Goal: Task Accomplishment & Management: Complete application form

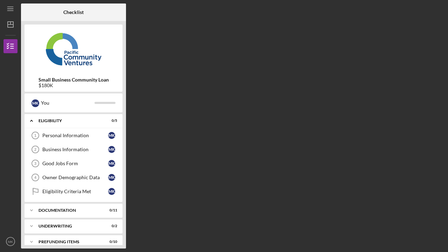
click at [292, 94] on div "Checklist Small Business Community Loan $180K M K You Icon/Expander Eligibility…" at bounding box center [232, 125] width 423 height 245
click at [12, 9] on icon "Icon/Menu" at bounding box center [11, 9] width 16 height 16
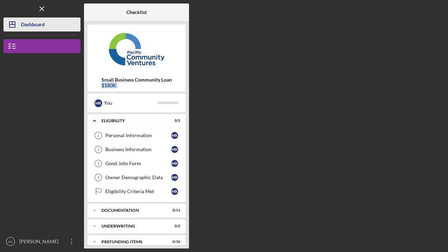
click at [24, 26] on div "Dashboard" at bounding box center [33, 25] width 24 height 16
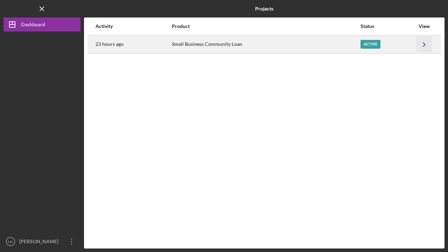
click at [422, 42] on icon "Icon/Navigate" at bounding box center [424, 44] width 16 height 16
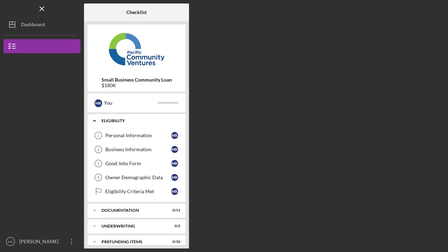
click at [98, 121] on icon "Icon/Expander" at bounding box center [94, 121] width 14 height 14
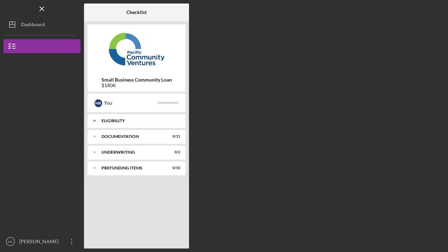
click at [98, 120] on icon "Icon/Expander" at bounding box center [94, 121] width 14 height 14
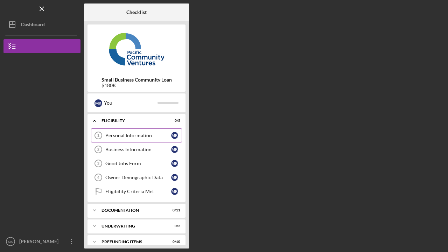
click at [114, 138] on div "Personal Information" at bounding box center [138, 136] width 66 height 6
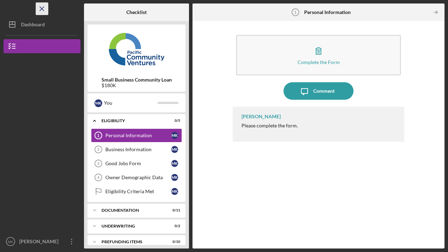
click at [42, 8] on icon "Icon/Menu Close" at bounding box center [42, 9] width 16 height 16
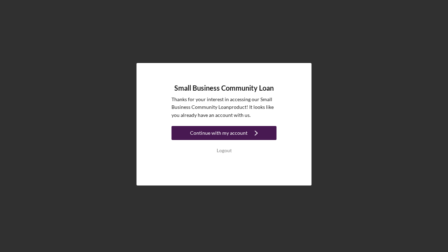
click at [222, 135] on div "Continue with my account" at bounding box center [218, 133] width 57 height 14
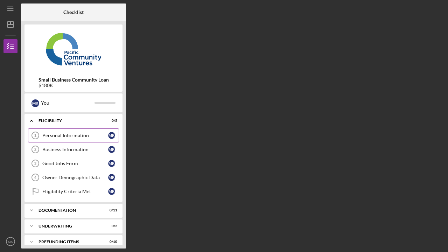
click at [72, 136] on div "Personal Information" at bounding box center [75, 136] width 66 height 6
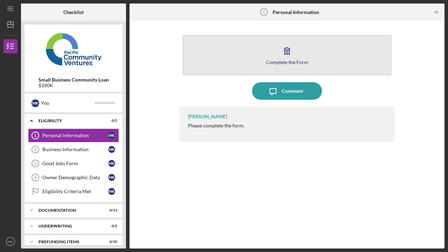
click at [284, 61] on div "Complete the Form" at bounding box center [287, 61] width 42 height 5
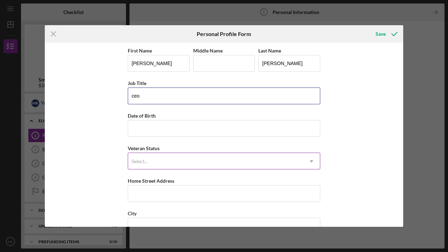
type input "ceo"
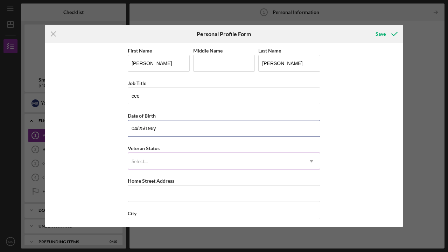
type input "04/25/1962"
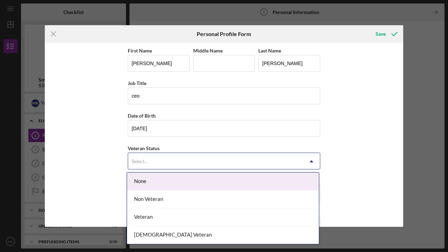
click at [269, 164] on div "Select..." at bounding box center [215, 161] width 175 height 16
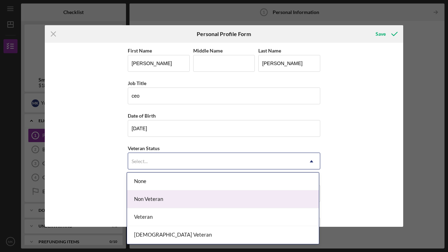
click at [235, 198] on div "Non Veteran" at bounding box center [223, 199] width 192 height 18
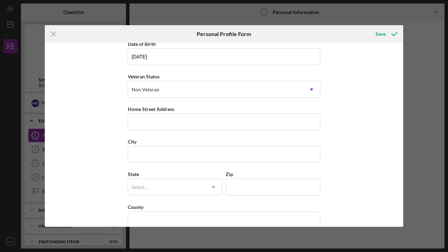
scroll to position [82, 0]
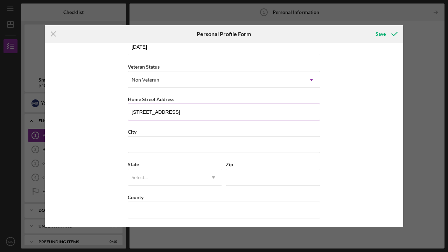
type input "20557 Califa St"
type input "Woodland Hills"
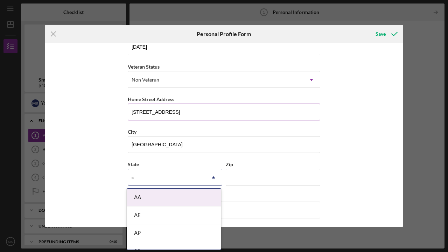
type input "c"
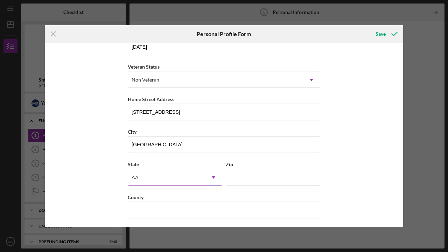
click at [208, 178] on icon "Icon/Dropdown Arrow" at bounding box center [213, 177] width 17 height 17
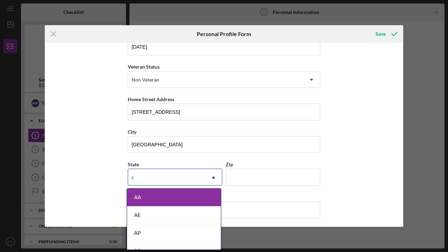
type input "ca"
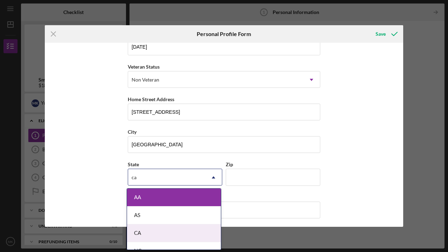
click at [178, 233] on div "CA" at bounding box center [174, 233] width 94 height 18
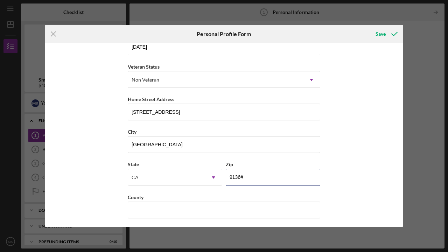
type input "91367"
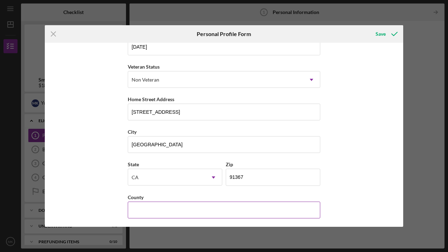
click at [161, 201] on div "County" at bounding box center [224, 197] width 192 height 9
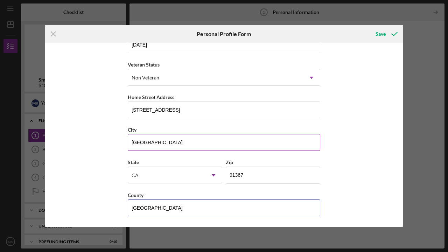
scroll to position [83, 0]
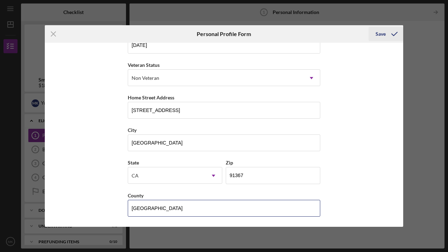
type input "Los Angeles"
click at [379, 33] on div "Save" at bounding box center [381, 34] width 10 height 14
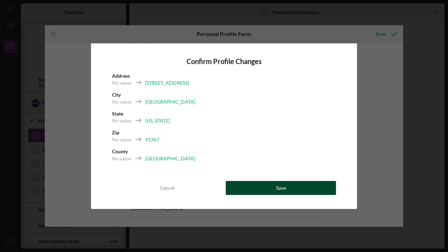
click at [269, 190] on button "Save" at bounding box center [281, 188] width 110 height 14
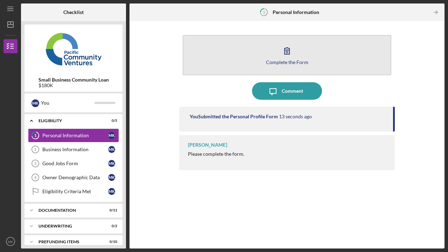
click at [283, 59] on icon "button" at bounding box center [286, 50] width 17 height 17
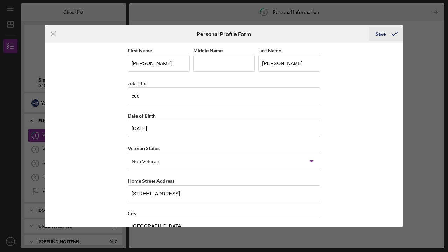
click at [379, 33] on div "Save" at bounding box center [381, 34] width 10 height 14
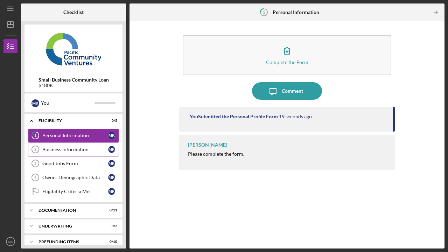
click at [65, 149] on div "Business Information" at bounding box center [75, 150] width 66 height 6
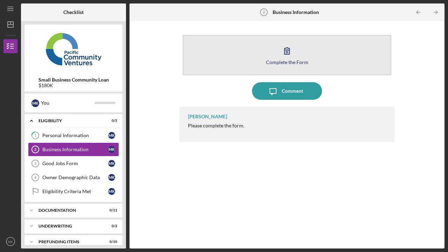
click at [280, 66] on button "Complete the Form Form" at bounding box center [287, 55] width 209 height 40
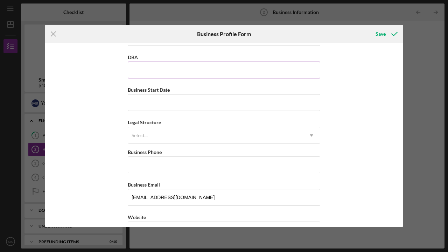
scroll to position [31, 0]
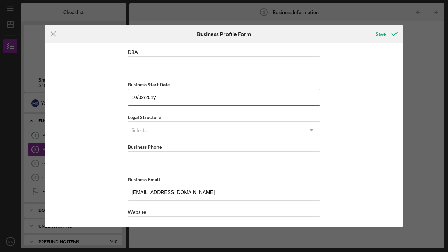
type input "10/02/2019"
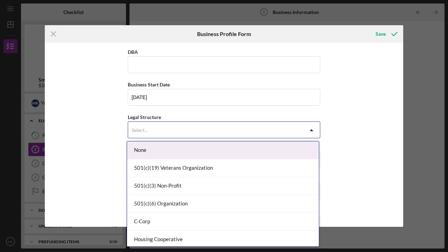
click at [178, 129] on div "Select..." at bounding box center [215, 130] width 175 height 16
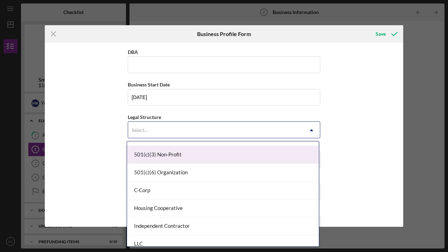
scroll to position [33, 0]
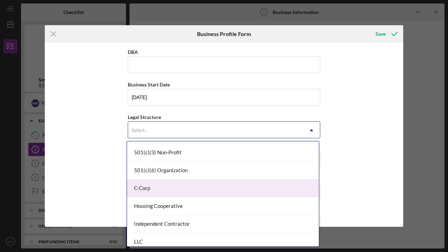
click at [178, 192] on div "C-Corp" at bounding box center [223, 189] width 192 height 18
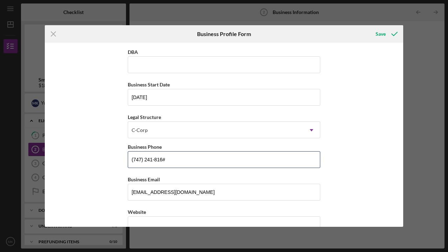
type input "(747) 241-8169"
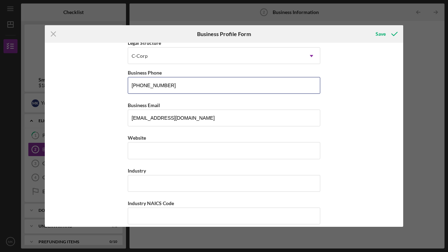
scroll to position [107, 0]
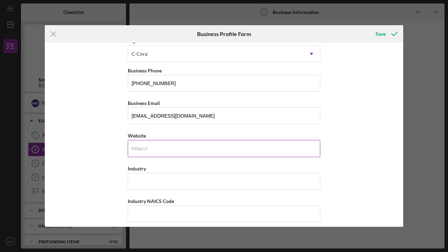
click at [190, 153] on input "Website" at bounding box center [224, 148] width 192 height 17
type input "medexlabusa.com"
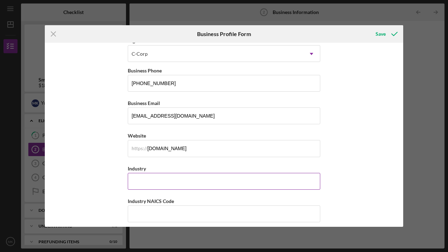
click at [156, 183] on input "Industry" at bounding box center [224, 181] width 192 height 17
type input "S"
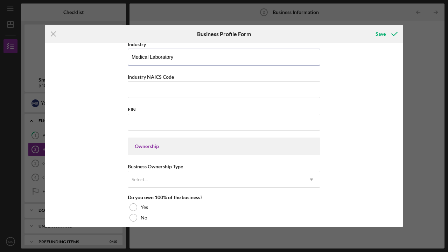
scroll to position [231, 0]
type input "Medical Laboratory"
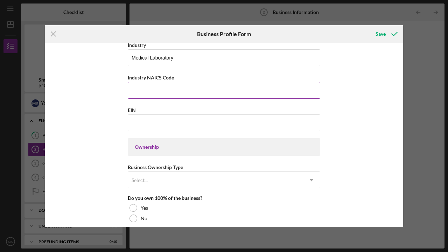
click at [159, 93] on input "Industry NAICS Code" at bounding box center [224, 90] width 192 height 17
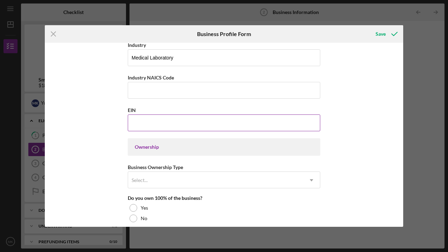
click at [136, 127] on input "EIN" at bounding box center [224, 122] width 192 height 17
type input "84-3306523"
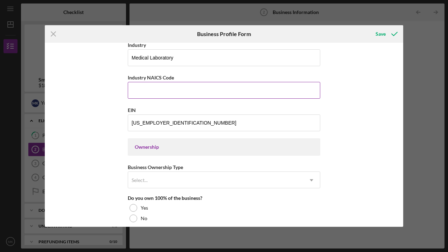
click at [153, 90] on input "Industry NAICS Code" at bounding box center [224, 90] width 192 height 17
drag, startPoint x: 176, startPoint y: 76, endPoint x: 146, endPoint y: 78, distance: 30.2
click at [146, 78] on div "Industry NAICS Code" at bounding box center [224, 77] width 192 height 9
copy label "NAICS Code"
click at [165, 93] on input "Industry NAICS Code" at bounding box center [224, 90] width 192 height 17
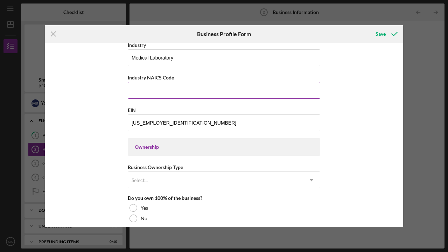
paste input "621511"
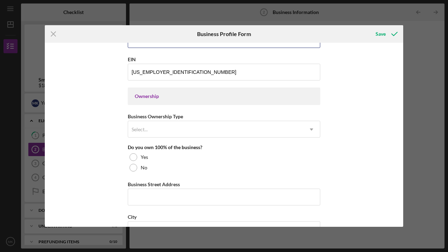
scroll to position [282, 0]
type input "621511"
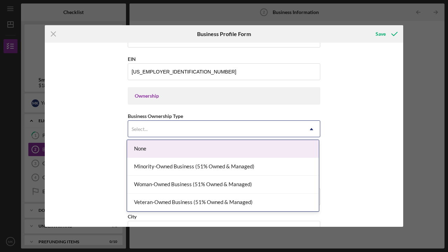
click at [184, 127] on div "Select..." at bounding box center [215, 129] width 175 height 16
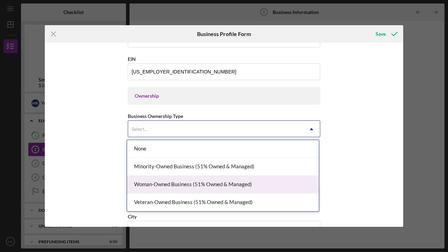
click at [183, 183] on div "Woman-Owned Business (51% Owned & Managed)" at bounding box center [223, 185] width 192 height 18
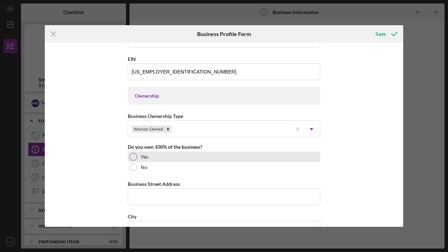
click at [133, 156] on div at bounding box center [133, 157] width 8 height 8
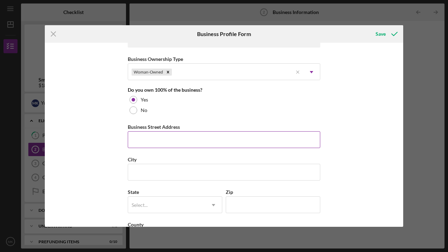
scroll to position [340, 0]
click at [150, 138] on input "704 S" at bounding box center [224, 139] width 192 height 17
click at [147, 141] on input "704 S victory Blvd" at bounding box center [224, 139] width 192 height 17
click at [181, 142] on input "704 S Victory Blvd" at bounding box center [224, 139] width 192 height 17
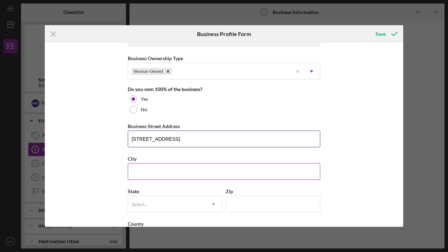
type input "704 S Victory Blvd Suit 102"
type input "Burbank"
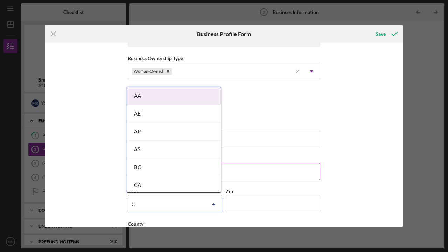
type input "CA"
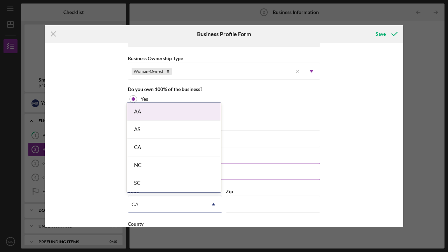
click at [155, 175] on div "SC" at bounding box center [174, 183] width 94 height 18
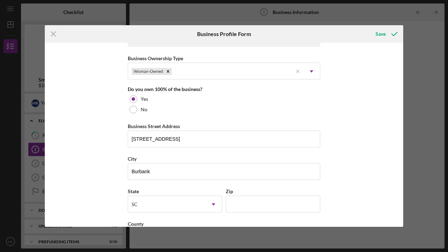
type input "CA"
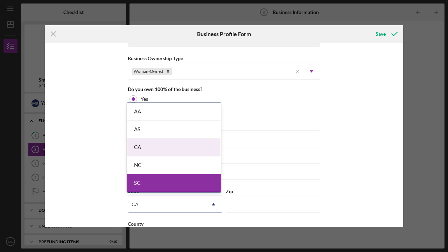
click at [149, 146] on div "CA" at bounding box center [174, 148] width 94 height 18
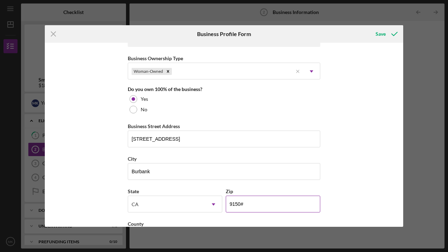
type input "91502"
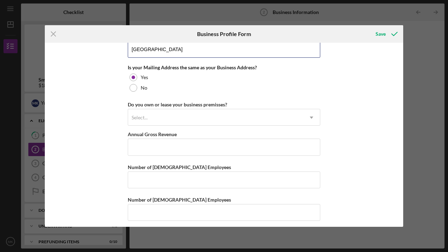
scroll to position [529, 0]
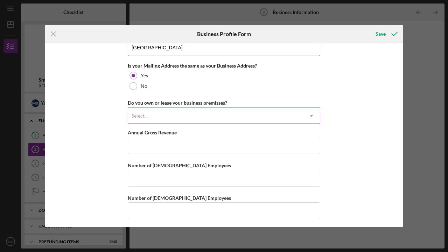
type input "Los Angeles"
click at [159, 112] on div "Select..." at bounding box center [215, 116] width 175 height 16
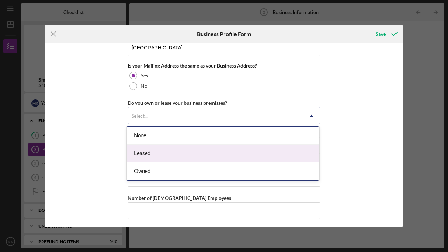
click at [162, 154] on div "Leased" at bounding box center [223, 154] width 192 height 18
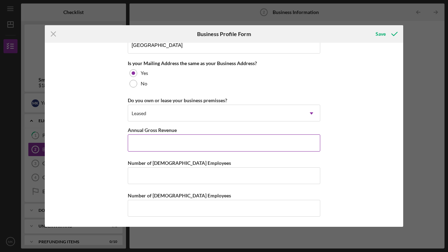
scroll to position [531, 0]
click at [165, 143] on input "Annual Gross Revenue" at bounding box center [224, 143] width 192 height 17
type input "$3,381,707"
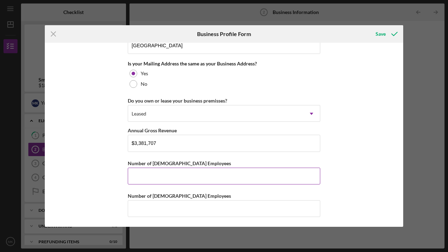
click at [161, 173] on input "Number of Full-Time Employees" at bounding box center [224, 176] width 192 height 17
type input "5"
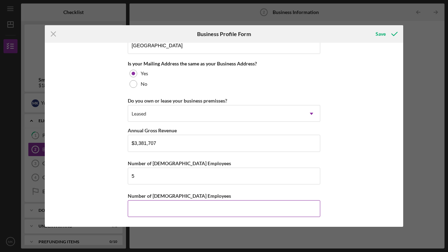
click at [151, 208] on input "Number of Part-Time Employees" at bounding box center [224, 208] width 192 height 17
type input "2"
click at [380, 35] on div "Save" at bounding box center [381, 34] width 10 height 14
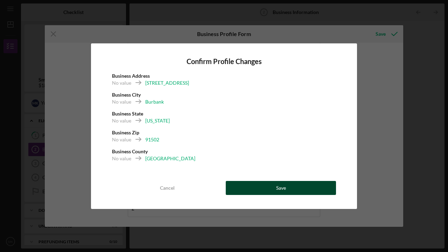
click at [268, 187] on button "Save" at bounding box center [281, 188] width 110 height 14
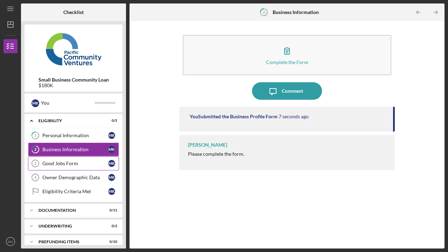
click at [59, 163] on div "Good Jobs Form" at bounding box center [75, 164] width 66 height 6
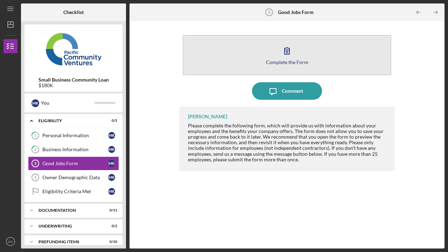
click at [278, 63] on div "Complete the Form" at bounding box center [287, 61] width 42 height 5
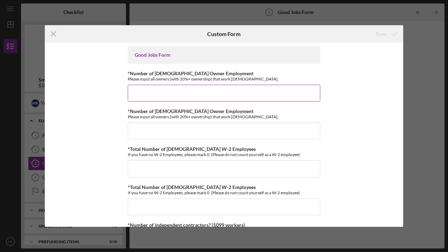
click at [176, 89] on input "*Number of Full-Time Owner Employment" at bounding box center [224, 93] width 192 height 17
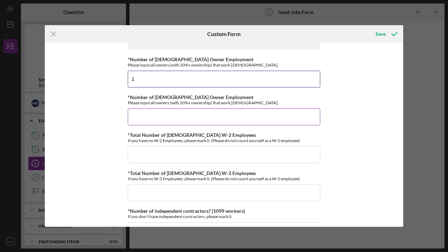
scroll to position [21, 0]
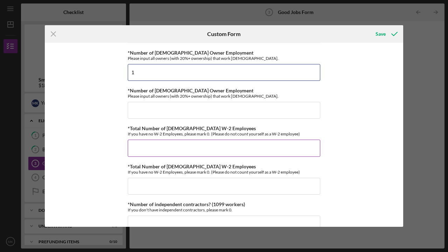
type input "1"
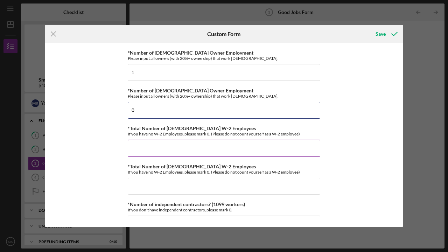
type input "0"
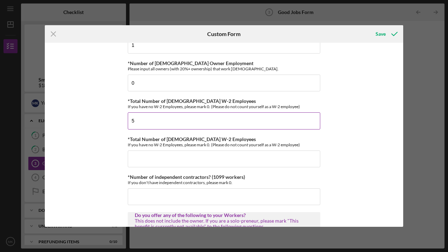
scroll to position [55, 0]
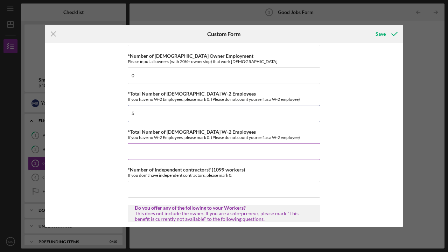
type input "5"
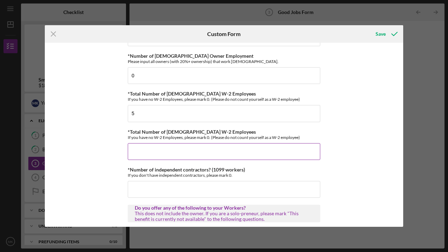
click at [135, 154] on input "*Total Number of Part-Time W-2 Employees" at bounding box center [224, 151] width 192 height 17
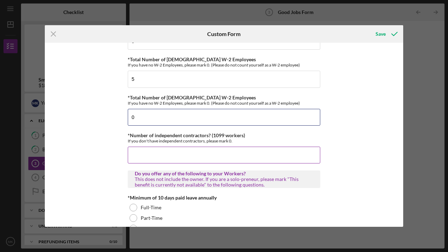
scroll to position [90, 0]
type input "0"
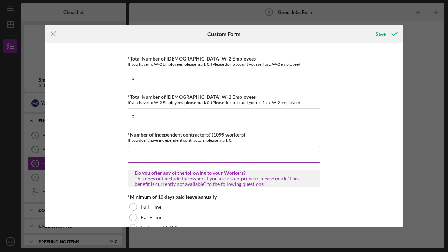
click at [154, 149] on input "*Number of independent contractors? (1099 workers)" at bounding box center [224, 154] width 192 height 17
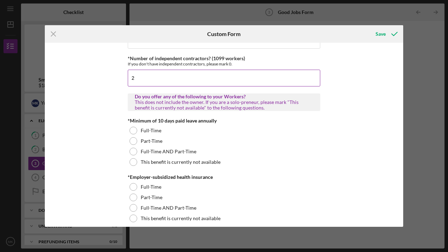
scroll to position [166, 0]
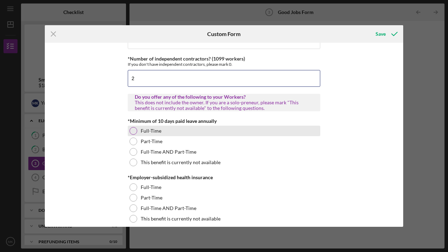
type input "2"
click at [131, 129] on div at bounding box center [133, 131] width 8 height 8
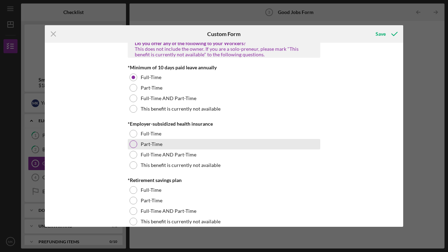
scroll to position [222, 0]
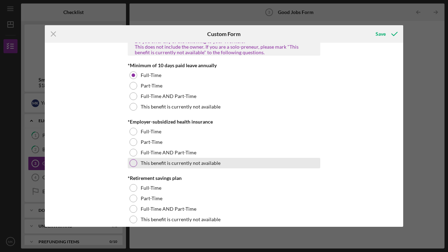
click at [134, 161] on div at bounding box center [133, 163] width 8 height 8
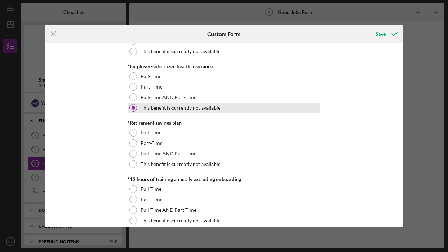
scroll to position [282, 0]
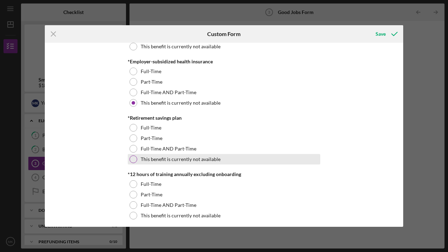
click at [134, 161] on div at bounding box center [133, 159] width 8 height 8
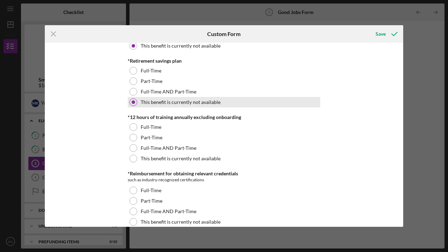
scroll to position [340, 0]
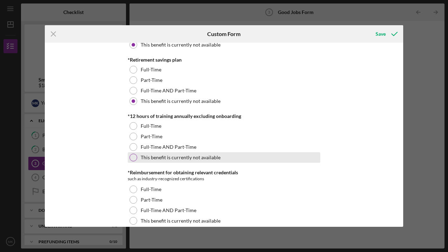
click at [132, 157] on div at bounding box center [133, 158] width 8 height 8
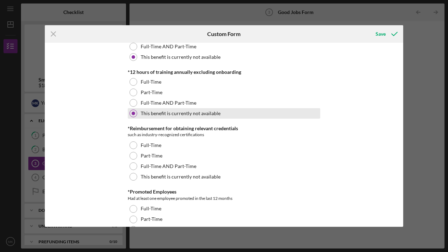
scroll to position [388, 0]
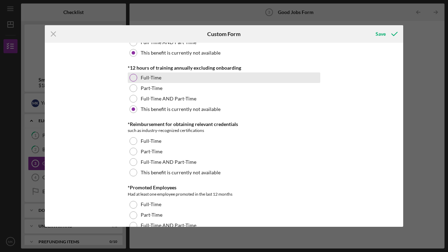
click at [132, 78] on div at bounding box center [133, 78] width 8 height 8
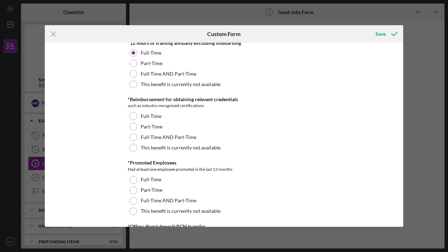
scroll to position [414, 0]
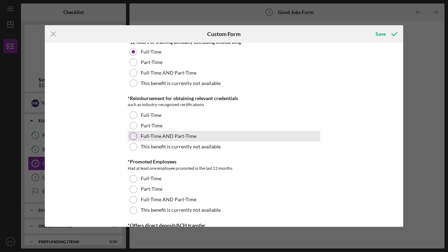
click at [133, 136] on div at bounding box center [133, 136] width 8 height 8
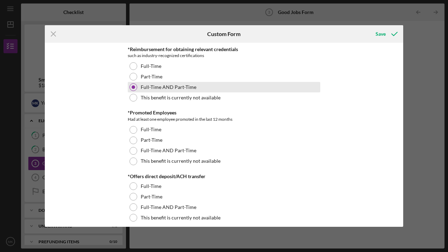
scroll to position [466, 0]
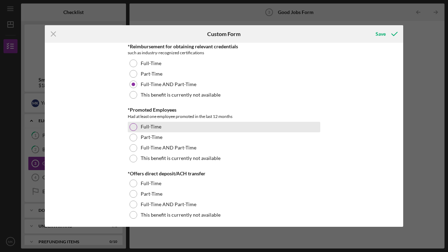
click at [132, 125] on div at bounding box center [133, 127] width 8 height 8
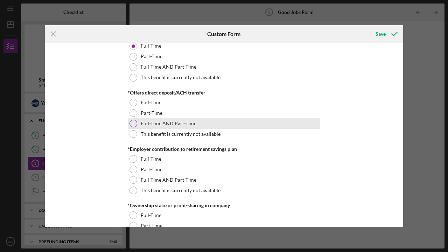
scroll to position [548, 0]
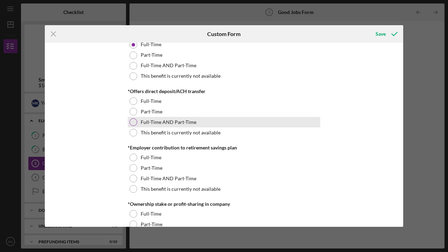
click at [133, 120] on div at bounding box center [133, 122] width 8 height 8
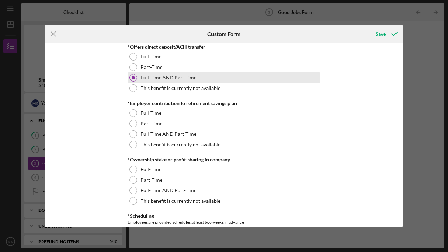
scroll to position [594, 0]
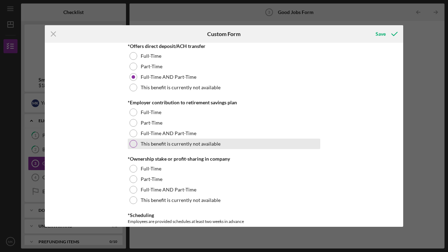
click at [134, 145] on div at bounding box center [133, 144] width 8 height 8
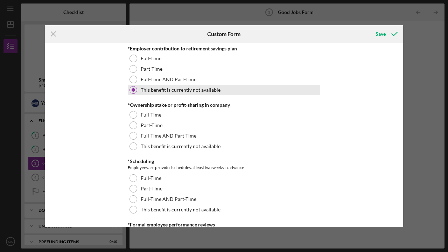
scroll to position [649, 0]
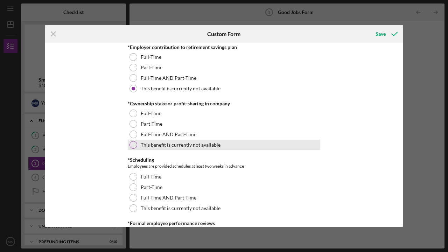
click at [134, 145] on div at bounding box center [133, 145] width 8 height 8
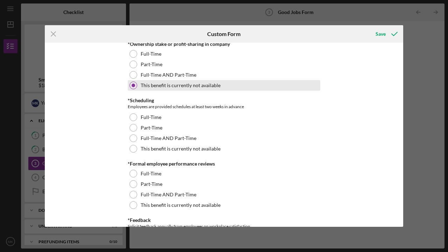
scroll to position [709, 0]
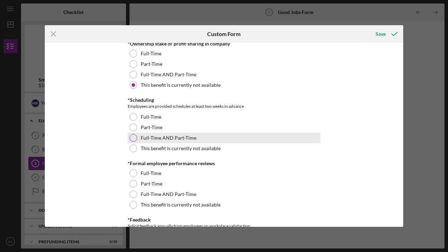
click at [132, 137] on div at bounding box center [133, 138] width 8 height 8
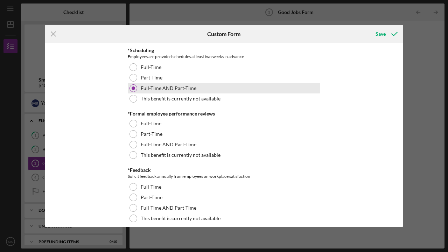
scroll to position [762, 0]
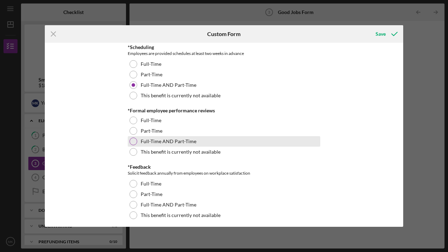
click at [132, 138] on div at bounding box center [133, 142] width 8 height 8
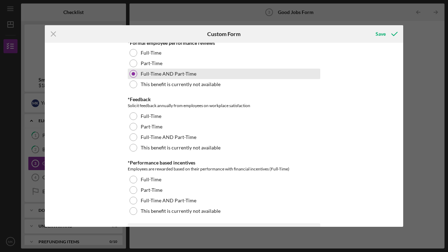
scroll to position [830, 0]
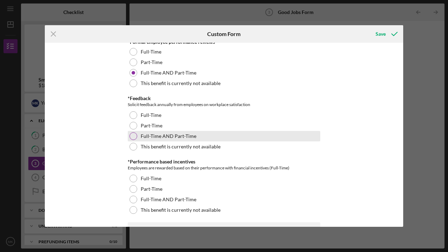
click at [132, 137] on div at bounding box center [133, 136] width 8 height 8
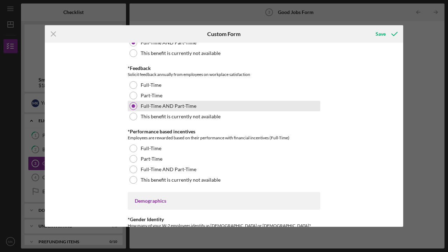
scroll to position [889, 0]
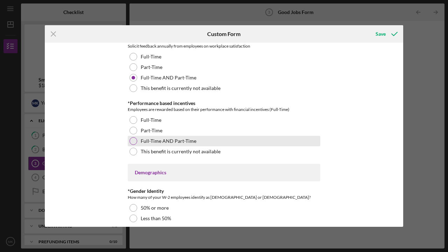
click at [132, 142] on div at bounding box center [133, 141] width 8 height 8
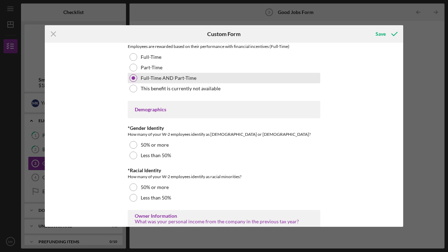
scroll to position [955, 0]
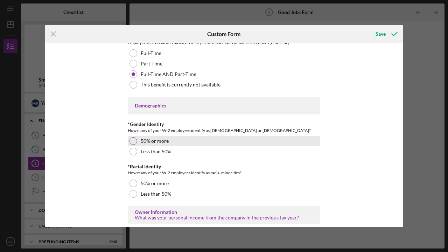
click at [132, 143] on div at bounding box center [133, 141] width 8 height 8
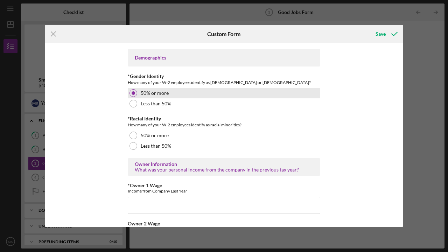
scroll to position [1006, 0]
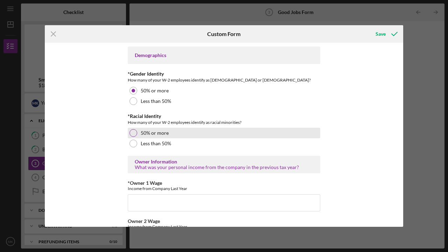
click at [132, 132] on div at bounding box center [133, 133] width 8 height 8
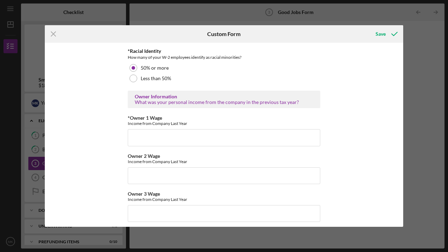
scroll to position [1069, 0]
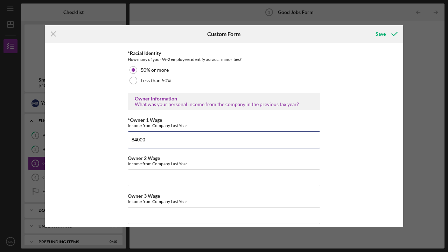
type input "84000"
click at [97, 181] on div "Good Jobs Form *Number of Full-Time Owner Employment Please input all owners (w…" at bounding box center [224, 135] width 358 height 184
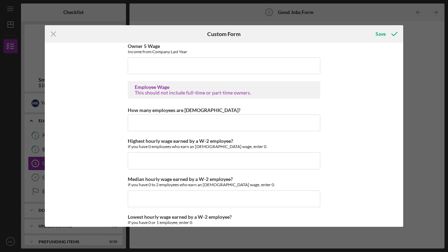
scroll to position [1298, 0]
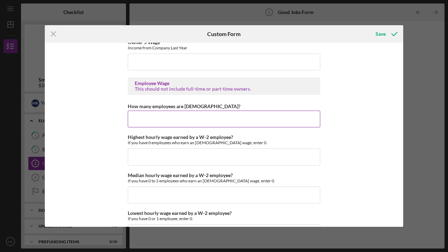
click at [151, 121] on input "How many employees are hourly?" at bounding box center [224, 119] width 192 height 17
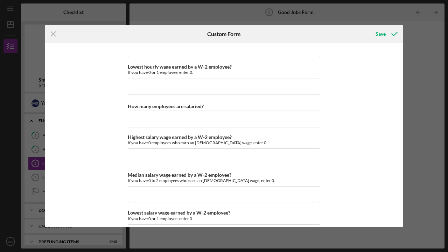
scroll to position [1447, 0]
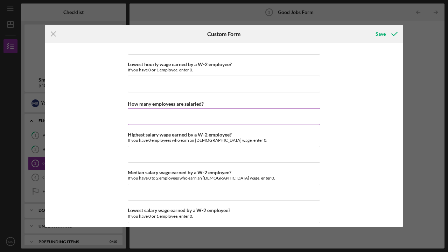
type input "0"
click at [146, 116] on input "How many employees are salaried?" at bounding box center [224, 116] width 192 height 17
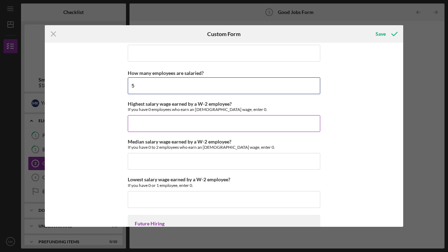
scroll to position [1475, 0]
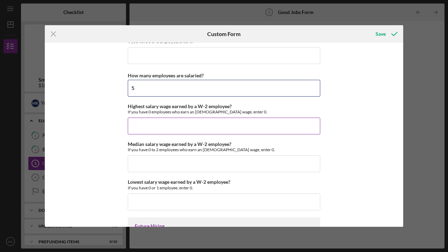
type input "5"
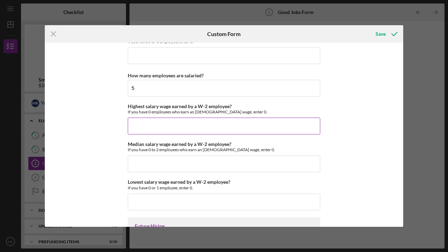
click at [139, 122] on input "Highest salary wage earned by a W-2 employee?" at bounding box center [224, 126] width 192 height 17
type input "$150,000"
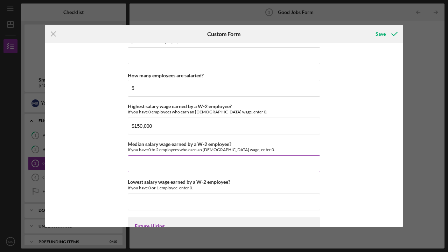
click at [135, 157] on input "Median salary wage earned by a W-2 employee?" at bounding box center [224, 163] width 192 height 17
type input "$4,000"
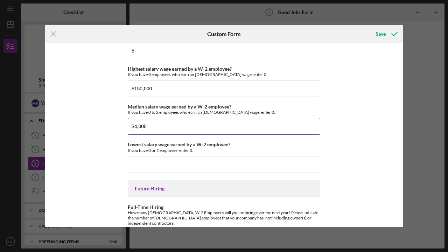
scroll to position [1515, 0]
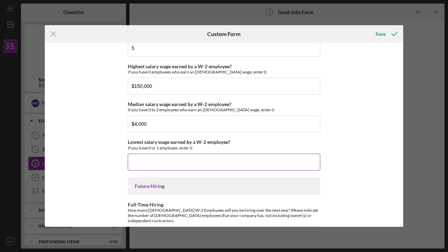
click at [138, 159] on input "Lowest salary wage earned by a W-2 employee?" at bounding box center [224, 162] width 192 height 17
type input "$2,000"
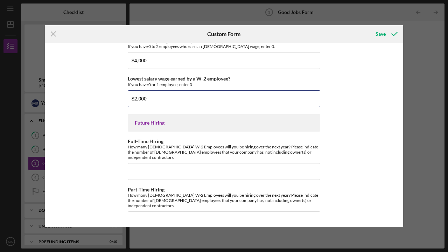
scroll to position [1578, 0]
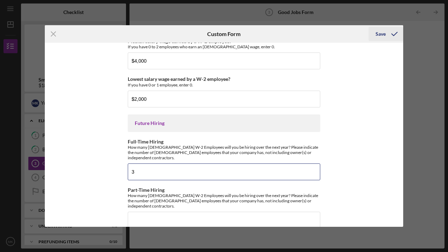
type input "3"
click at [379, 36] on div "Save" at bounding box center [381, 34] width 10 height 14
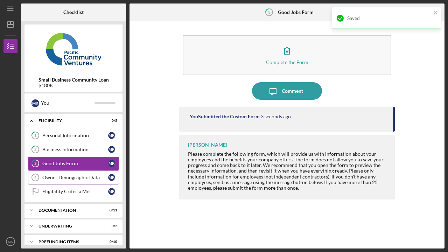
click at [58, 177] on div "Owner Demographic Data" at bounding box center [75, 178] width 66 height 6
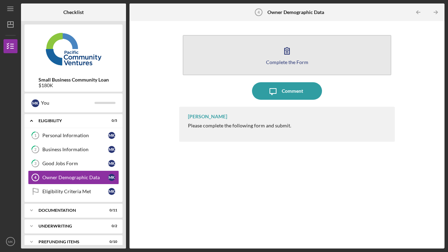
click at [284, 62] on div "Complete the Form" at bounding box center [287, 61] width 42 height 5
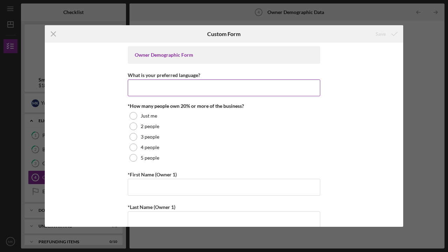
click at [152, 88] on input "What is your preferred language?" at bounding box center [224, 87] width 192 height 17
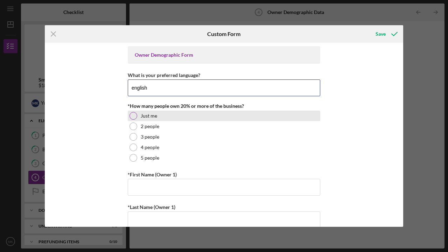
type input "english"
click at [131, 117] on div at bounding box center [133, 116] width 8 height 8
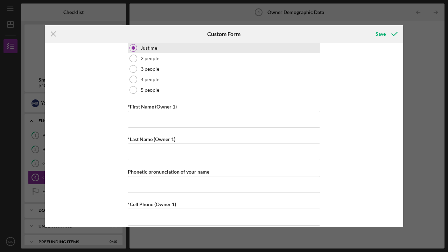
scroll to position [69, 0]
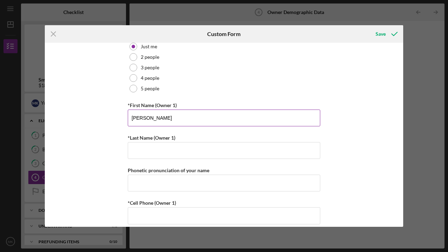
type input "Mariam"
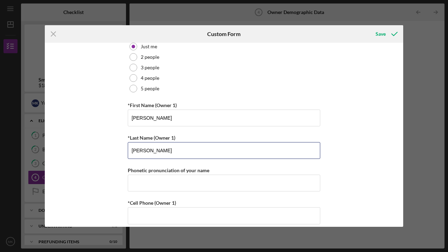
type input "Khachatryan"
click at [96, 155] on div "Owner Demographic Form What is your preferred language? english *How many peopl…" at bounding box center [224, 135] width 358 height 184
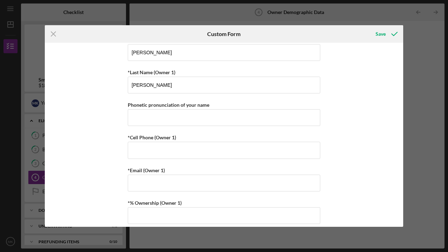
scroll to position [138, 0]
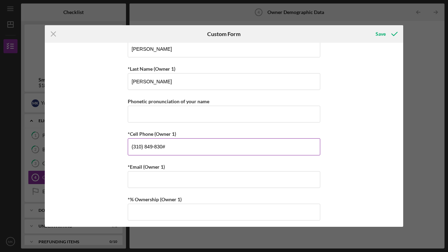
type input "(310) 849-8308"
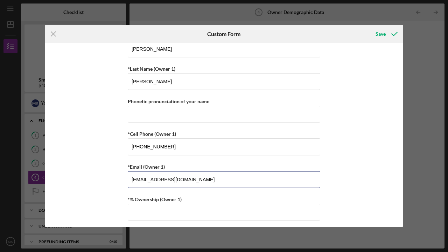
type input "medexlabusa@gmail.com"
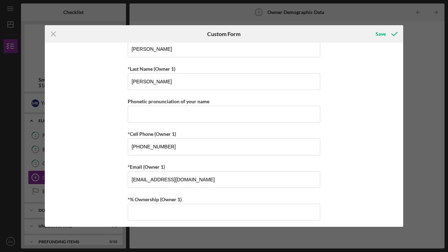
click at [99, 162] on div "Owner Demographic Form What is your preferred language? english *How many peopl…" at bounding box center [224, 135] width 358 height 184
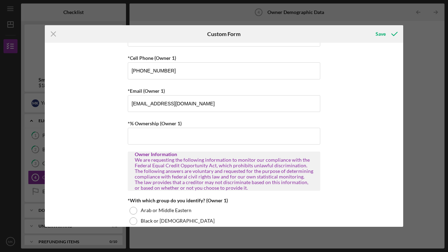
scroll to position [220, 0]
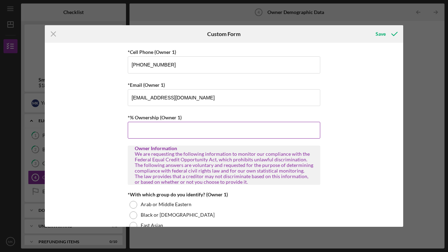
click at [146, 134] on input "*% Ownership (Owner 1)" at bounding box center [224, 130] width 192 height 17
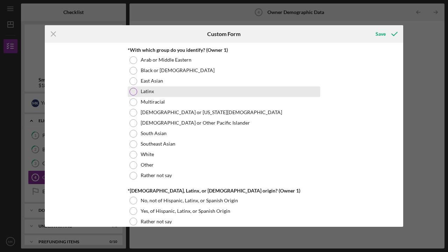
scroll to position [365, 0]
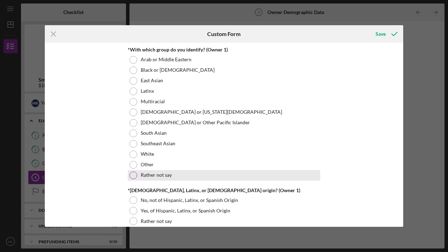
type input "100.00000%"
click at [132, 175] on div at bounding box center [133, 175] width 8 height 8
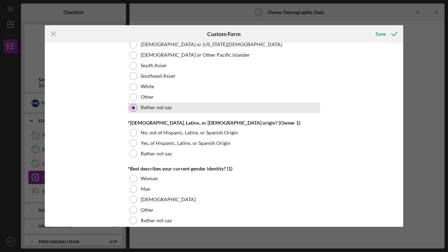
scroll to position [433, 0]
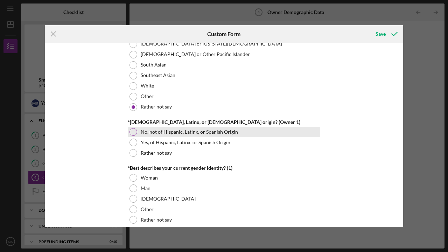
click at [133, 129] on div at bounding box center [133, 132] width 8 height 8
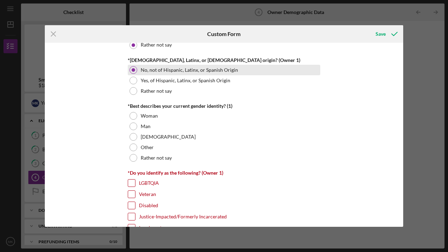
scroll to position [496, 0]
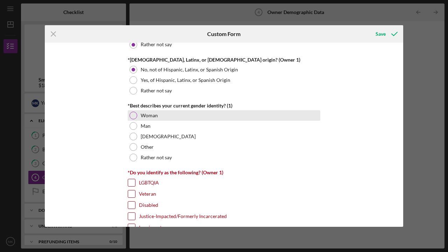
click at [132, 113] on div at bounding box center [133, 116] width 8 height 8
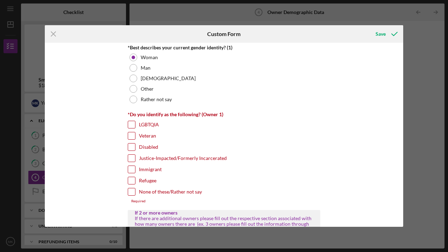
scroll to position [555, 0]
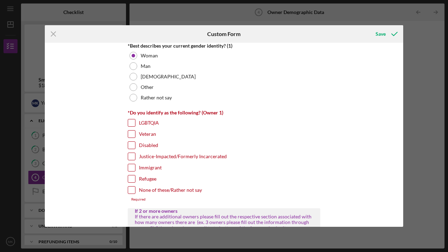
click at [132, 190] on input "None of these/Rather not say" at bounding box center [131, 190] width 7 height 7
checkbox input "true"
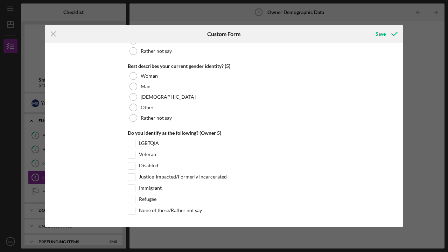
scroll to position [2704, 0]
click at [380, 31] on div "Save" at bounding box center [381, 34] width 10 height 14
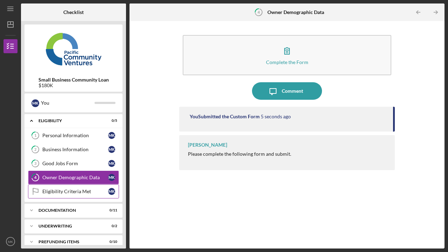
click at [44, 190] on div "Eligibility Criteria Met" at bounding box center [75, 192] width 66 height 6
